Goal: Information Seeking & Learning: Understand process/instructions

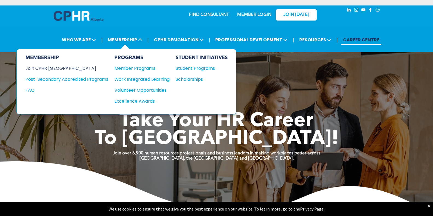
click at [61, 67] on div "Join CPHR [GEOGRAPHIC_DATA]" at bounding box center [62, 68] width 75 height 7
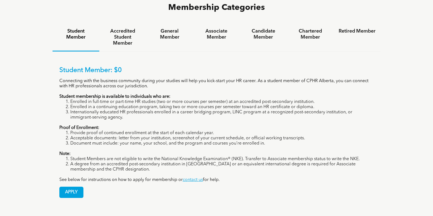
scroll to position [383, 0]
click at [176, 28] on h4 "General Member" at bounding box center [169, 34] width 37 height 12
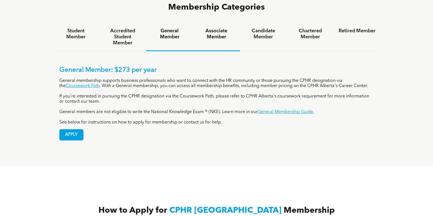
click at [218, 28] on h4 "Associate Member" at bounding box center [216, 34] width 37 height 12
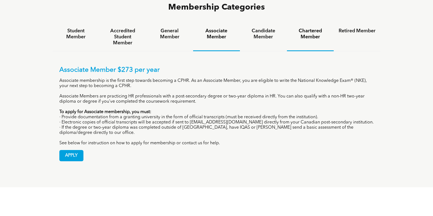
click at [315, 28] on h4 "Chartered Member" at bounding box center [310, 34] width 37 height 12
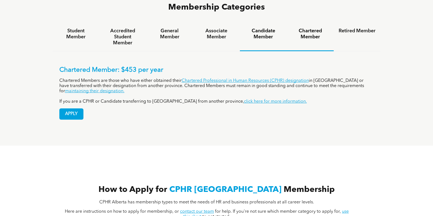
click at [257, 28] on h4 "Candidate Member" at bounding box center [263, 34] width 37 height 12
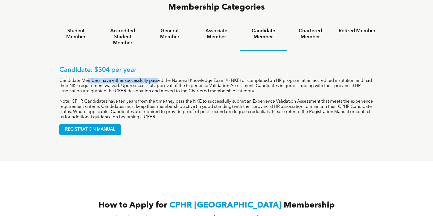
drag, startPoint x: 95, startPoint y: 55, endPoint x: 159, endPoint y: 55, distance: 64.1
click at [159, 78] on p "Candidate Members have either successfully passed the National Knowledge Exam ®…" at bounding box center [216, 86] width 315 height 16
click at [139, 120] on div "REGISTRATION MANUAL" at bounding box center [216, 127] width 315 height 15
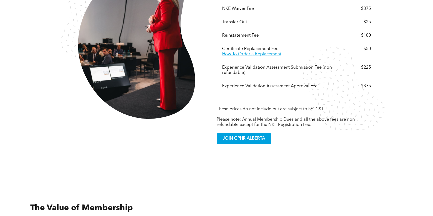
scroll to position [1013, 0]
